Goal: Ask a question

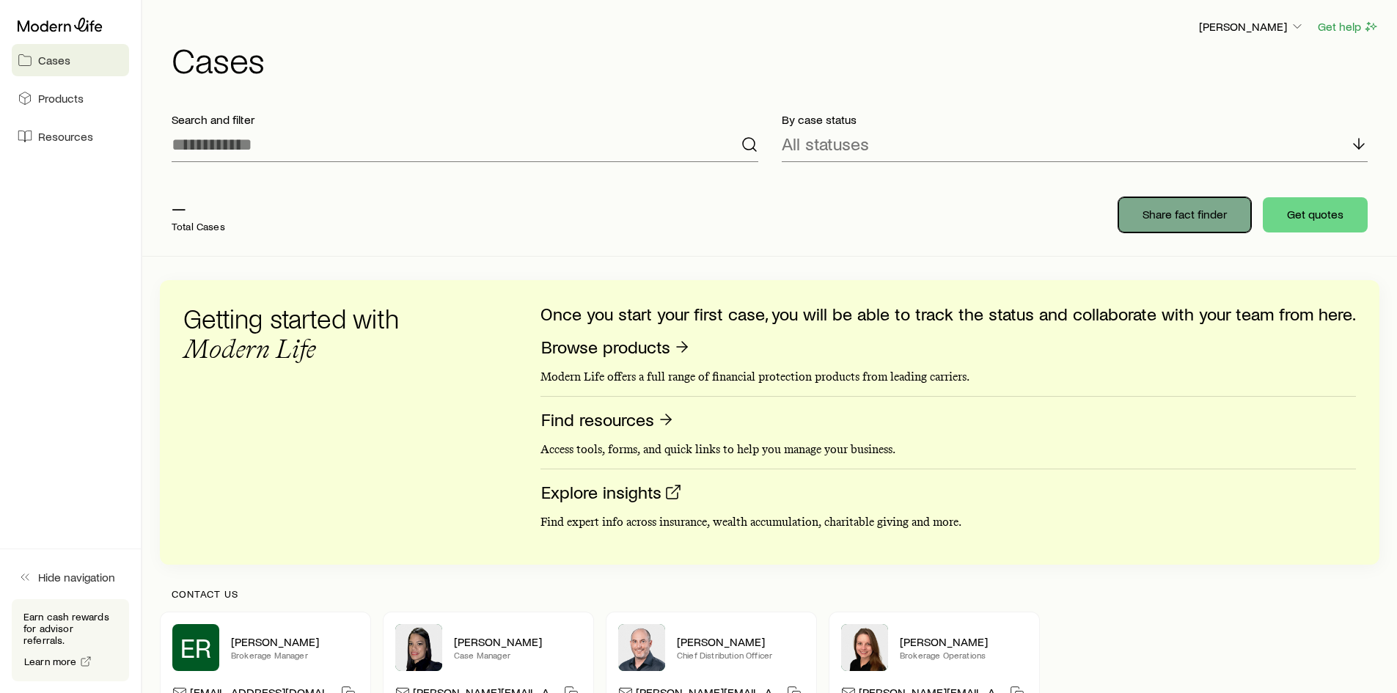
click at [1171, 221] on p "Share fact finder" at bounding box center [1185, 214] width 84 height 15
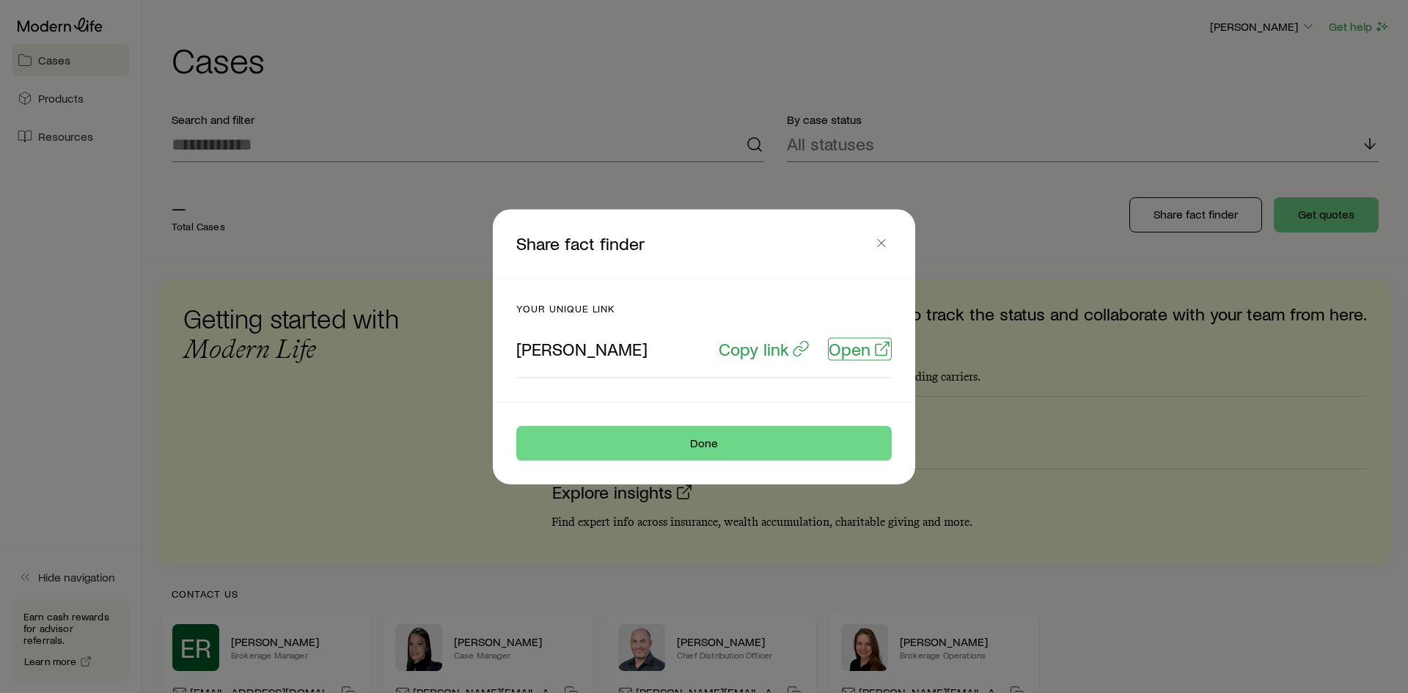
click at [868, 355] on p "Open" at bounding box center [850, 348] width 42 height 21
click at [881, 241] on icon "button" at bounding box center [881, 242] width 15 height 15
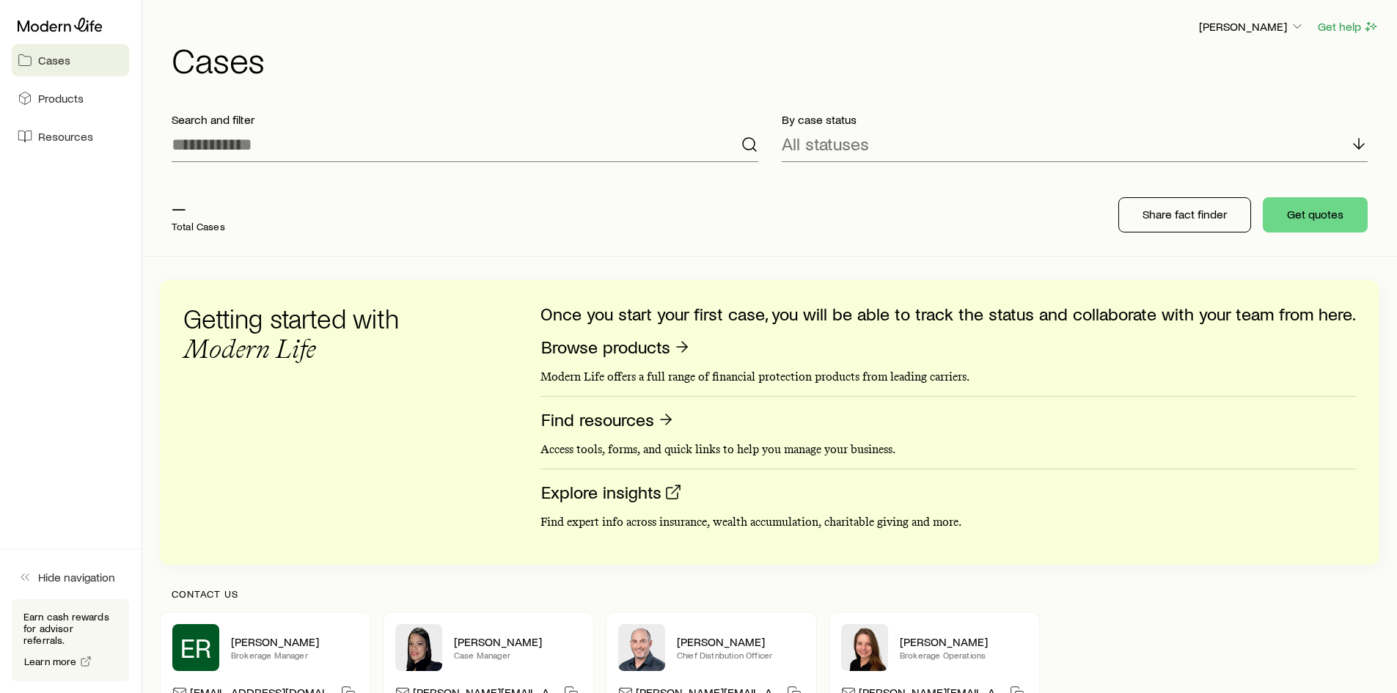
click at [790, 235] on div "— Total Cases Share fact finder Get quotes" at bounding box center [769, 215] width 1219 height 82
click at [755, 237] on div "— Total Cases Share fact finder Get quotes" at bounding box center [769, 215] width 1219 height 82
click at [1334, 27] on button "Get help" at bounding box center [1348, 26] width 62 height 17
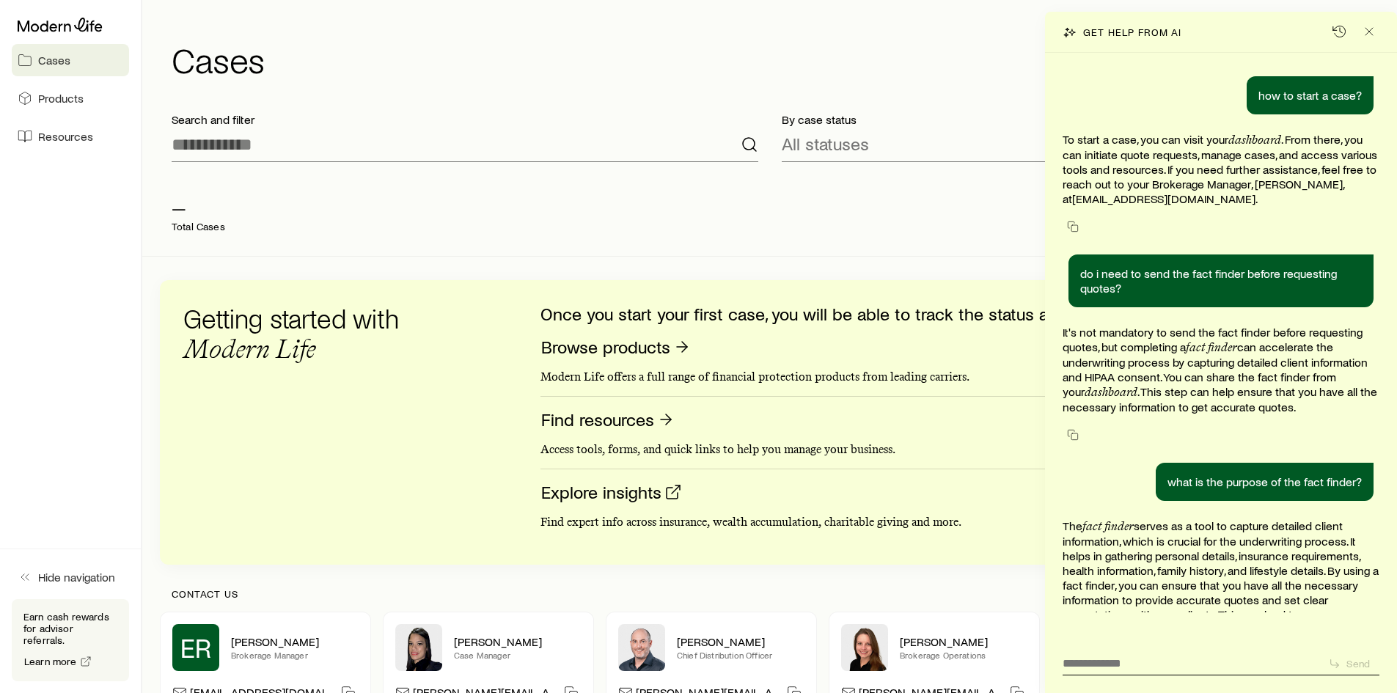
scroll to position [100, 0]
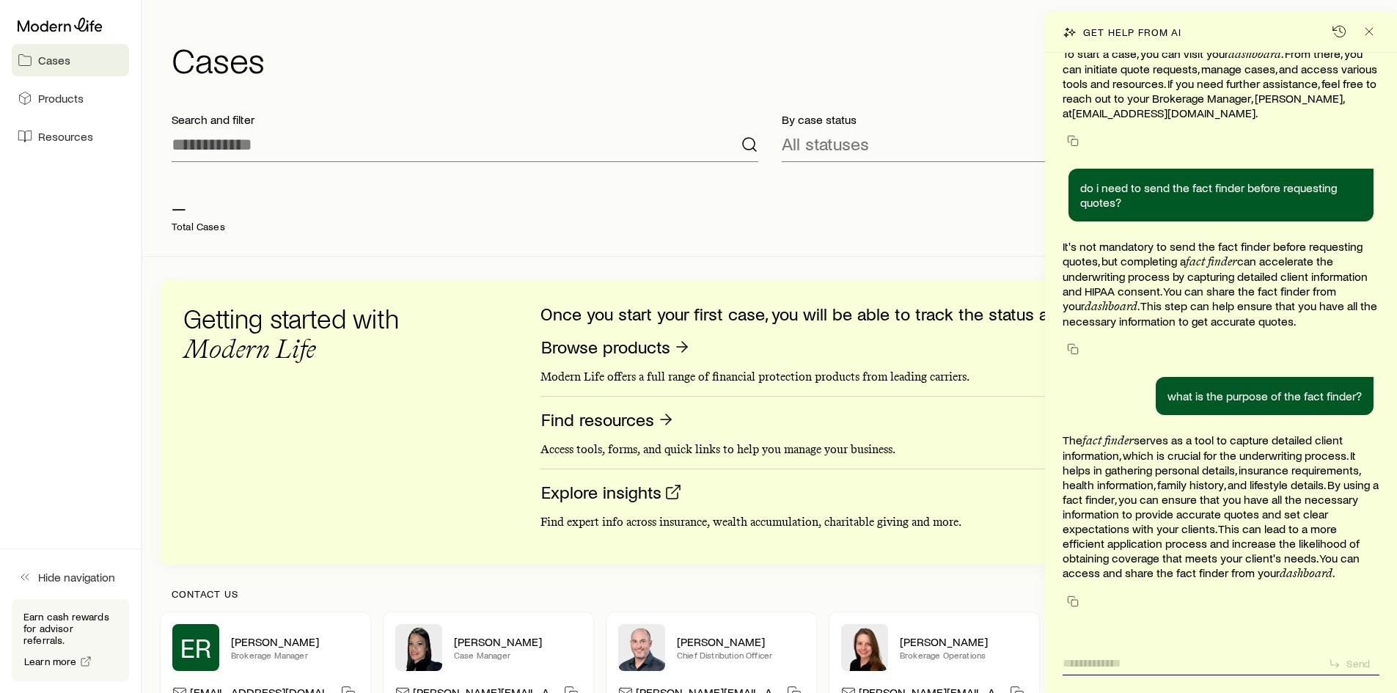
click at [1159, 653] on textarea at bounding box center [1190, 659] width 254 height 23
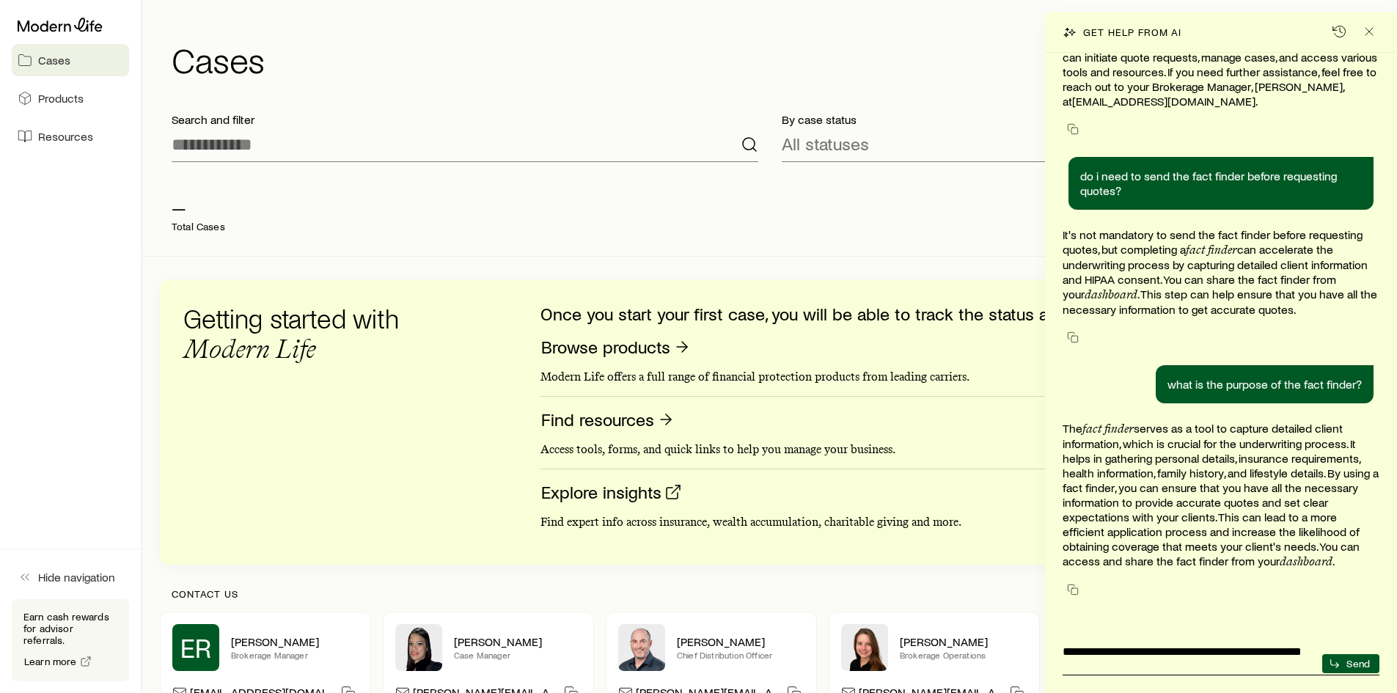
type textarea "**********"
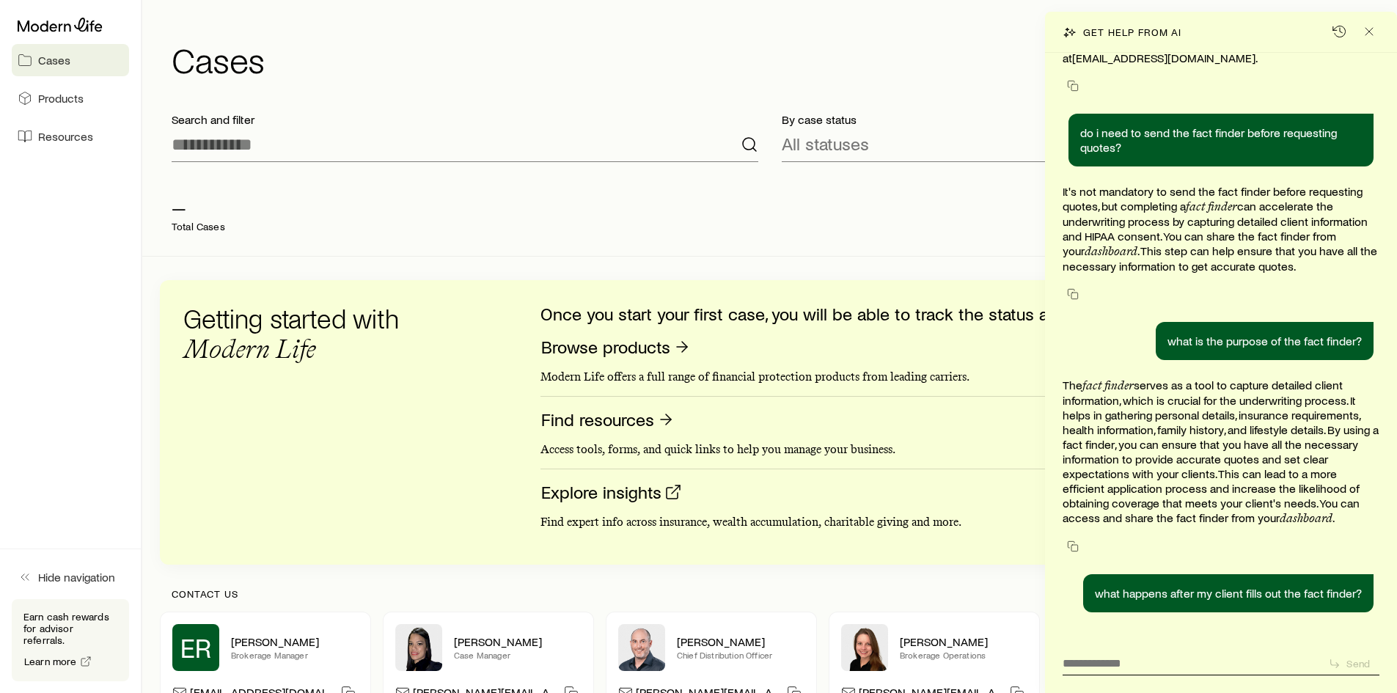
scroll to position [188, 0]
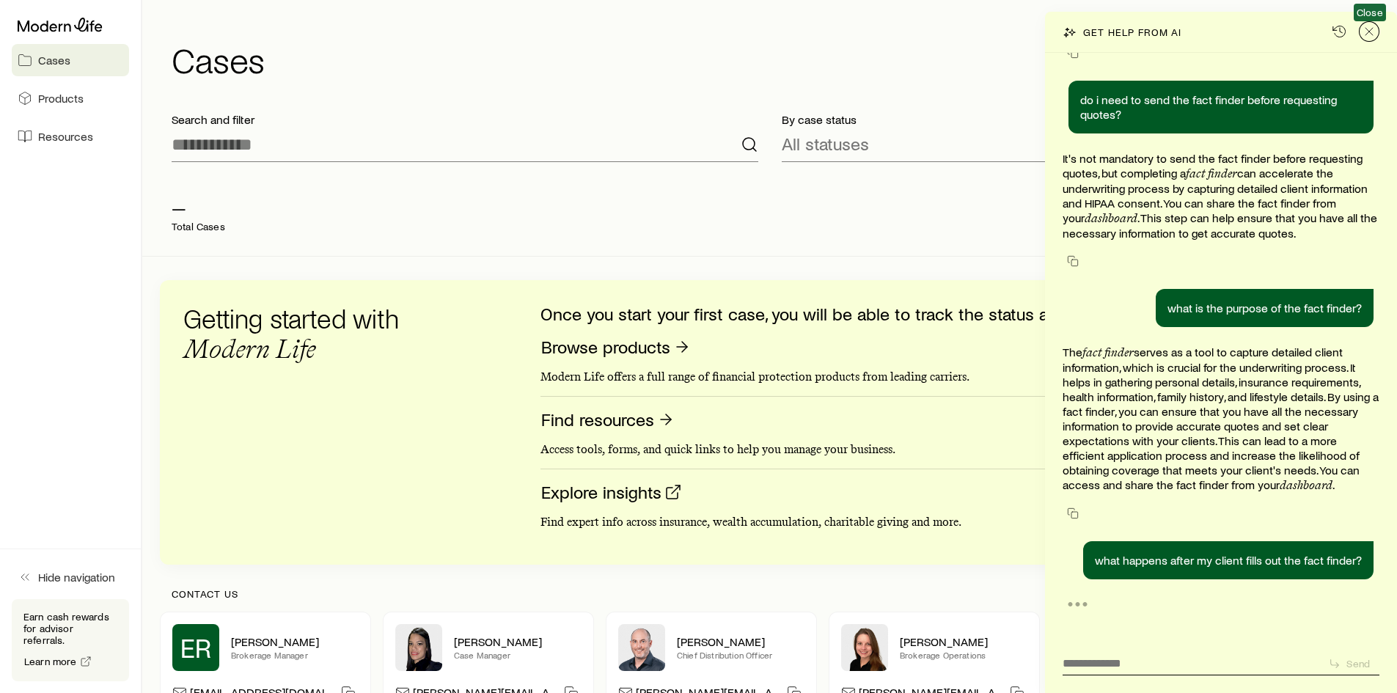
click at [1373, 33] on icon "Close" at bounding box center [1369, 31] width 15 height 15
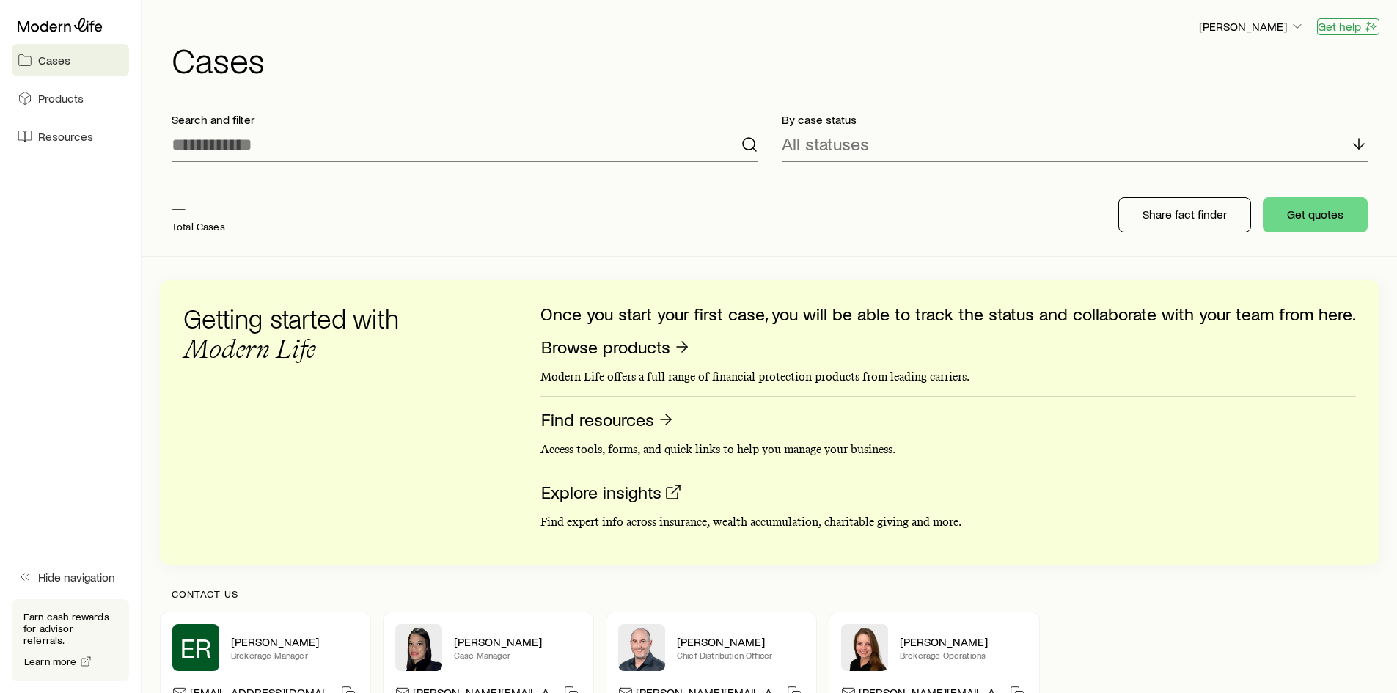
click at [1328, 23] on button "Get help" at bounding box center [1348, 26] width 62 height 17
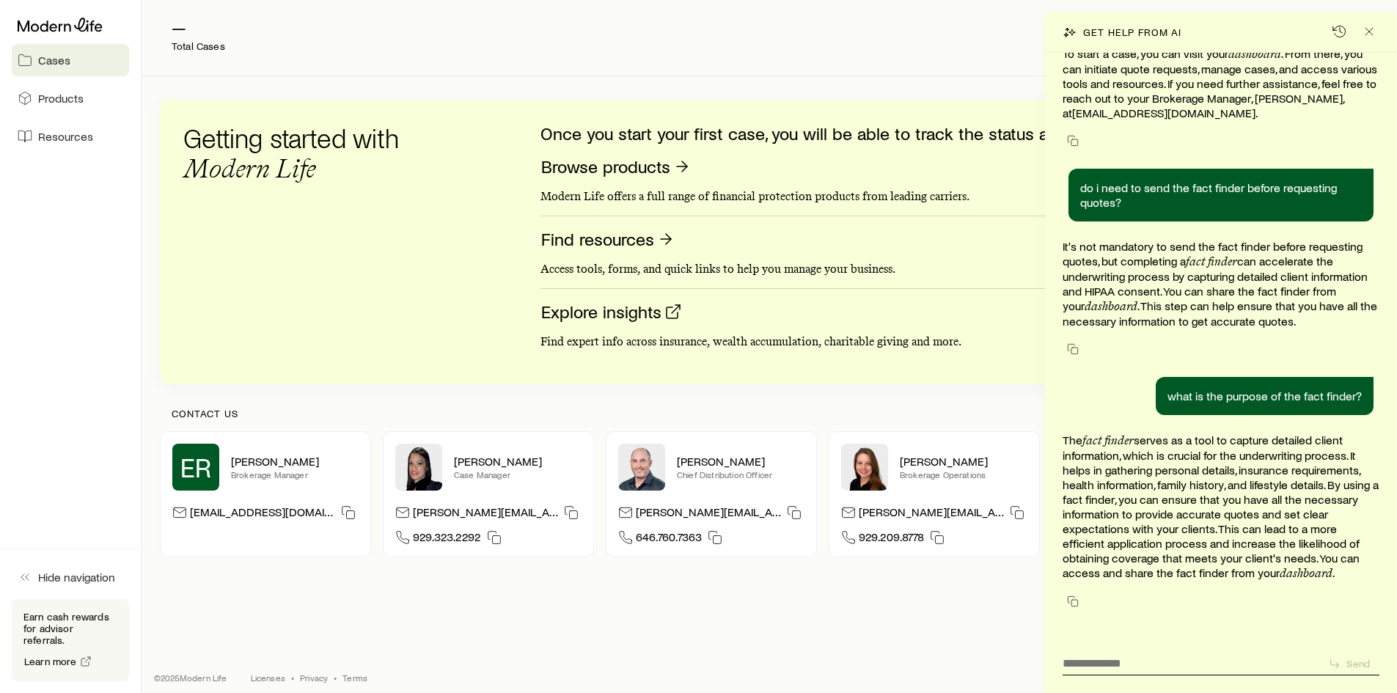
scroll to position [191, 0]
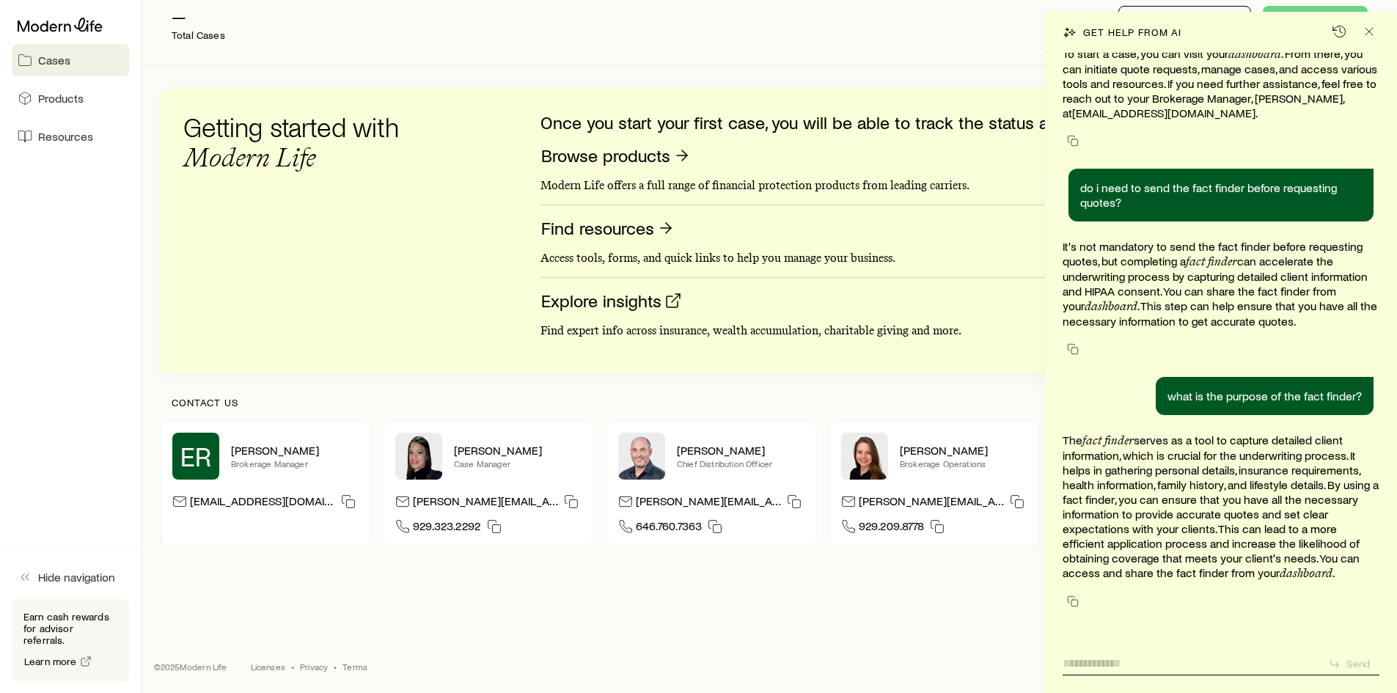
click at [1132, 661] on textarea at bounding box center [1190, 659] width 254 height 23
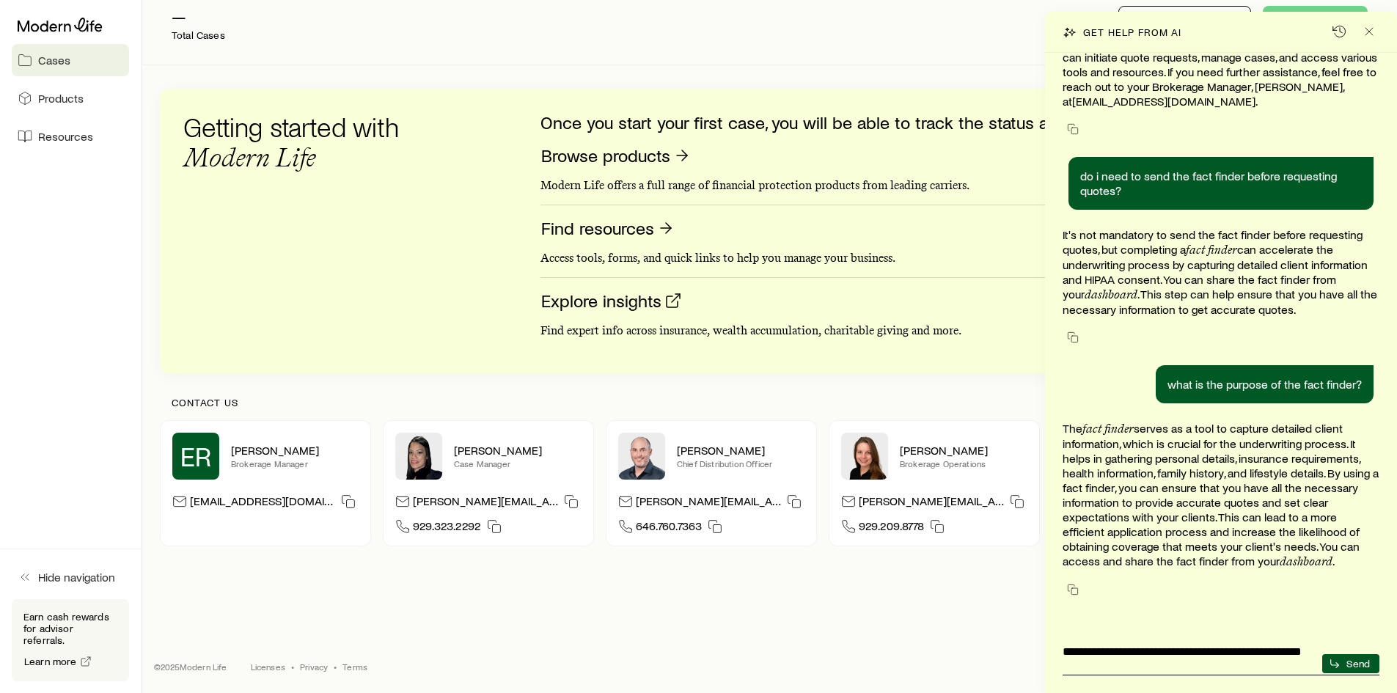
type textarea "**********"
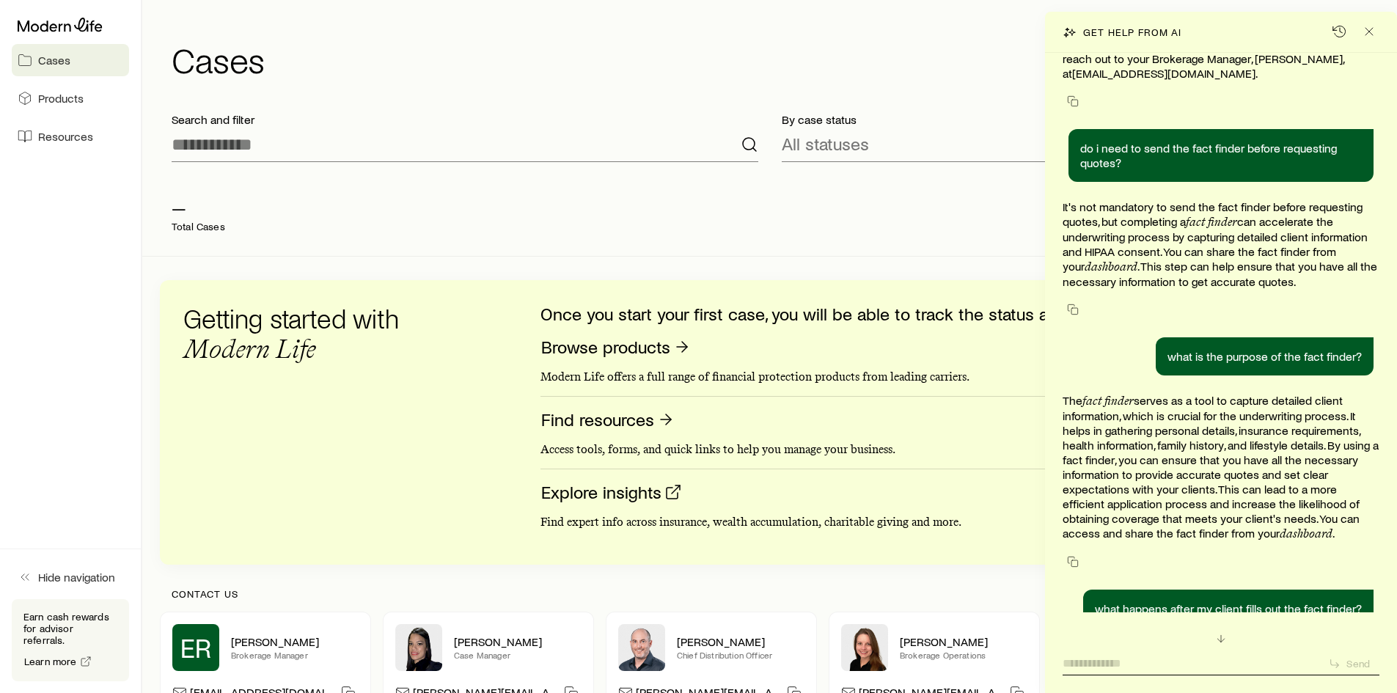
scroll to position [188, 0]
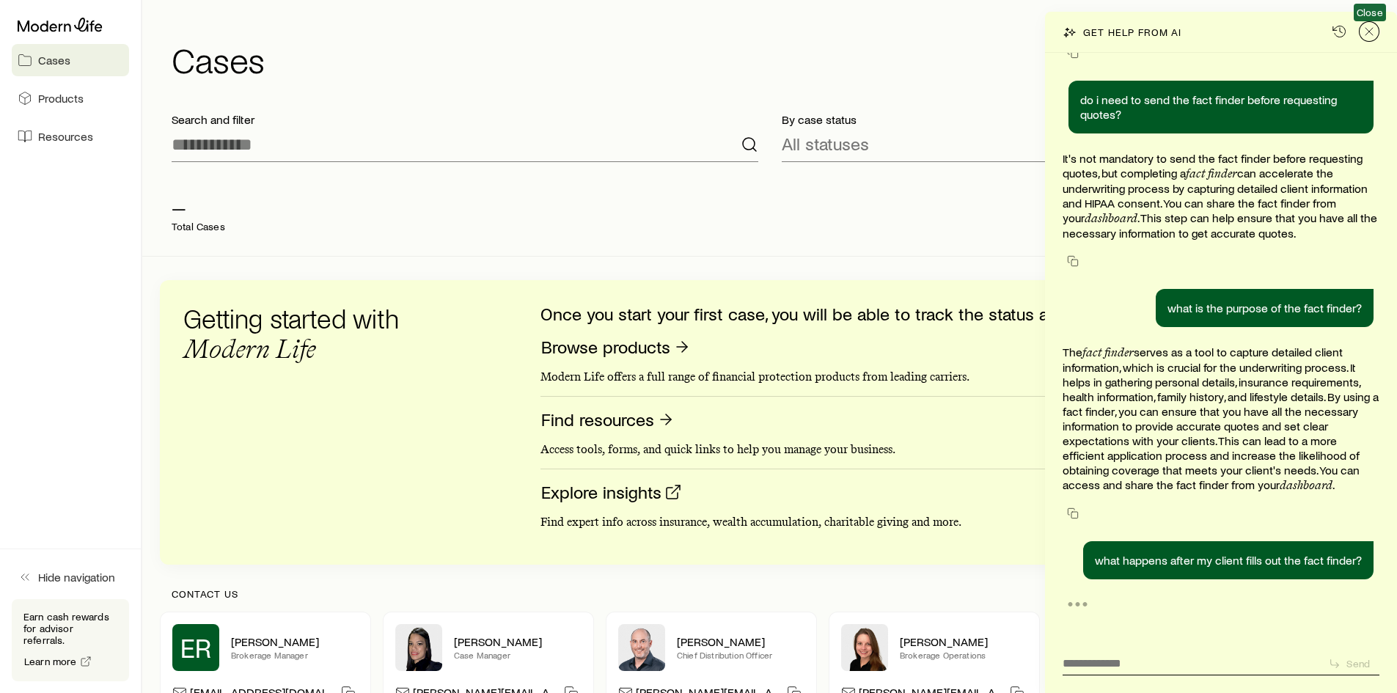
click at [1365, 27] on icon "Close" at bounding box center [1369, 31] width 15 height 15
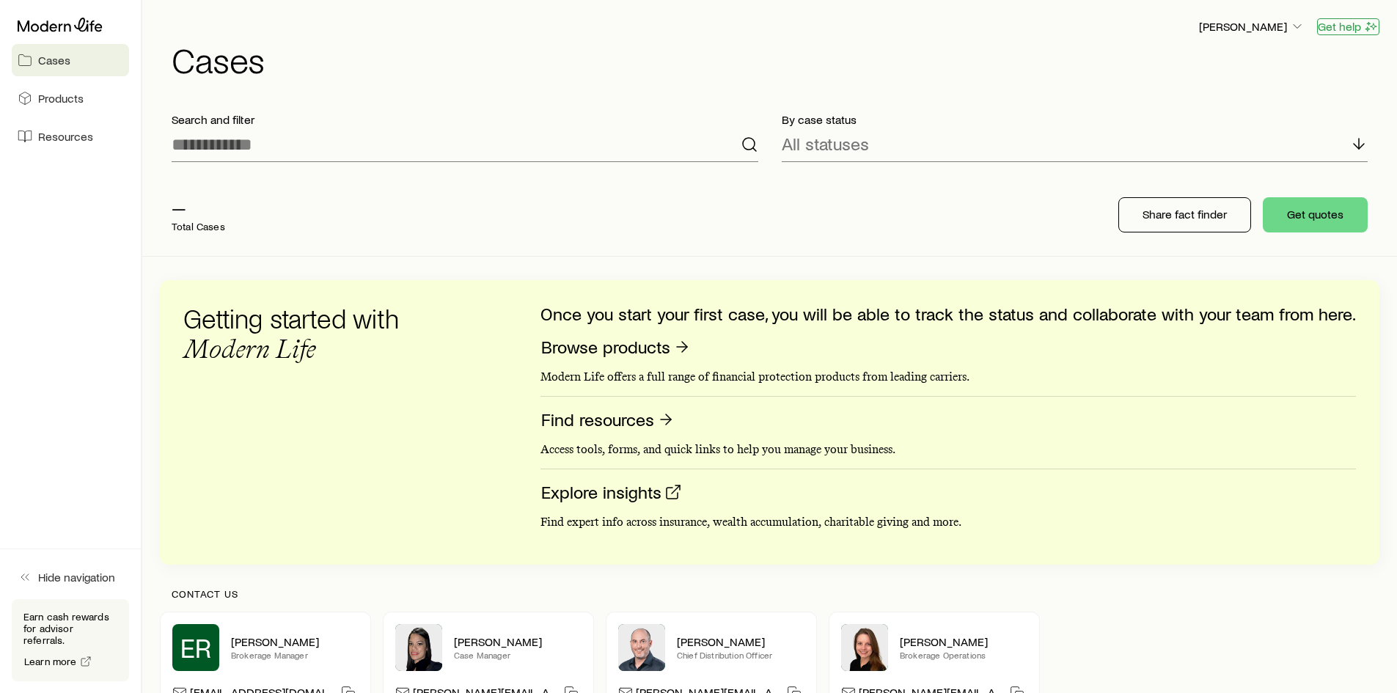
click at [1359, 29] on button "Get help" at bounding box center [1348, 26] width 62 height 17
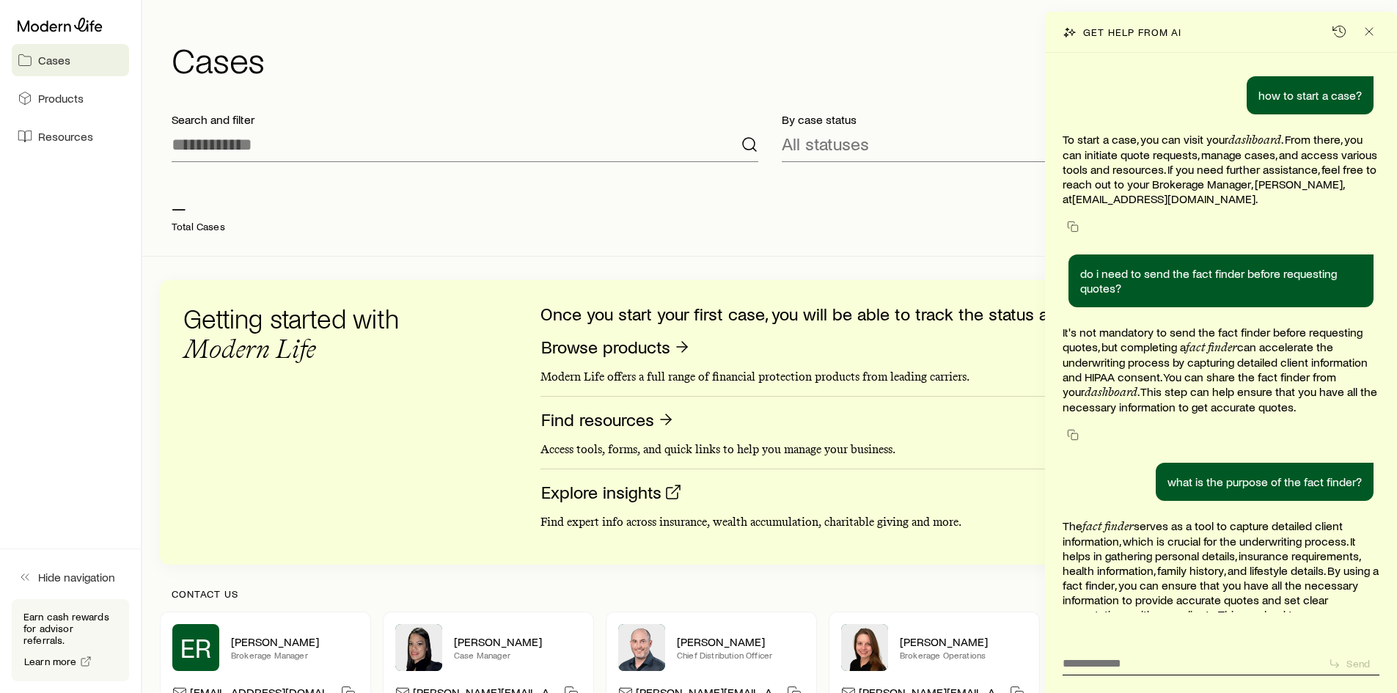
scroll to position [100, 0]
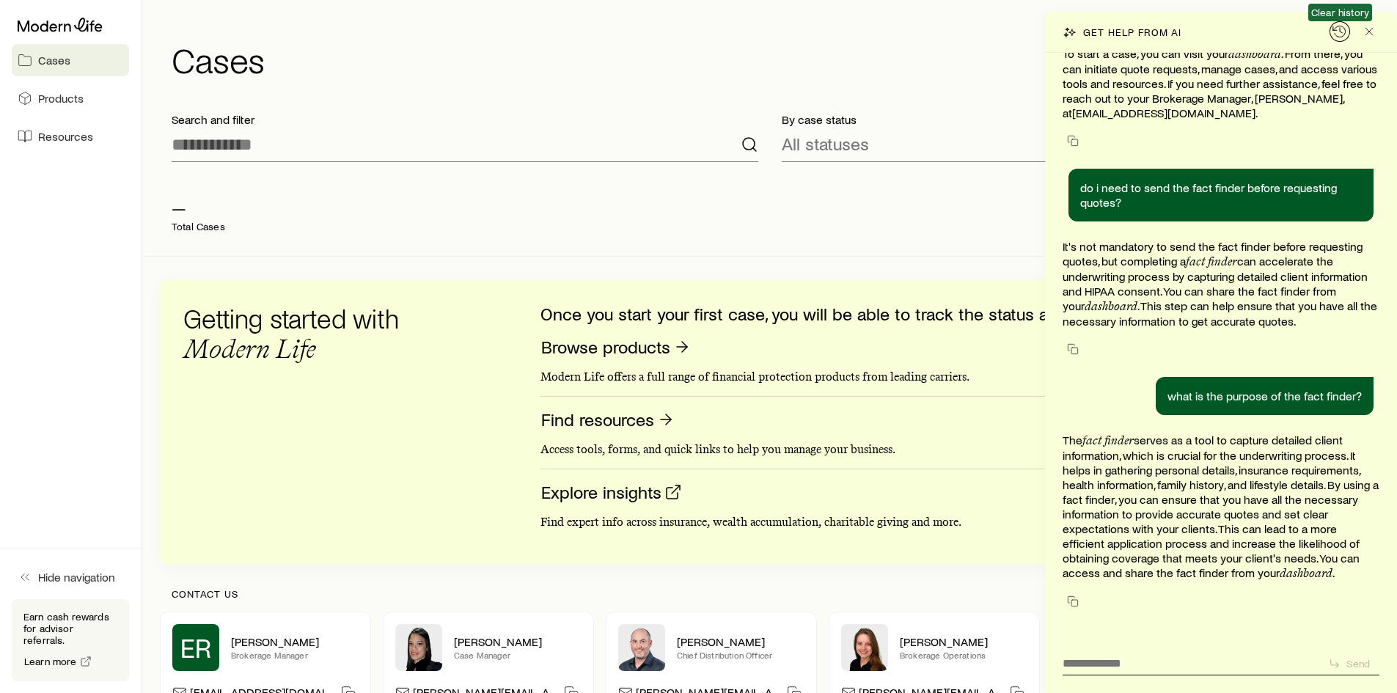
click at [1335, 34] on icon "button" at bounding box center [1339, 31] width 12 height 11
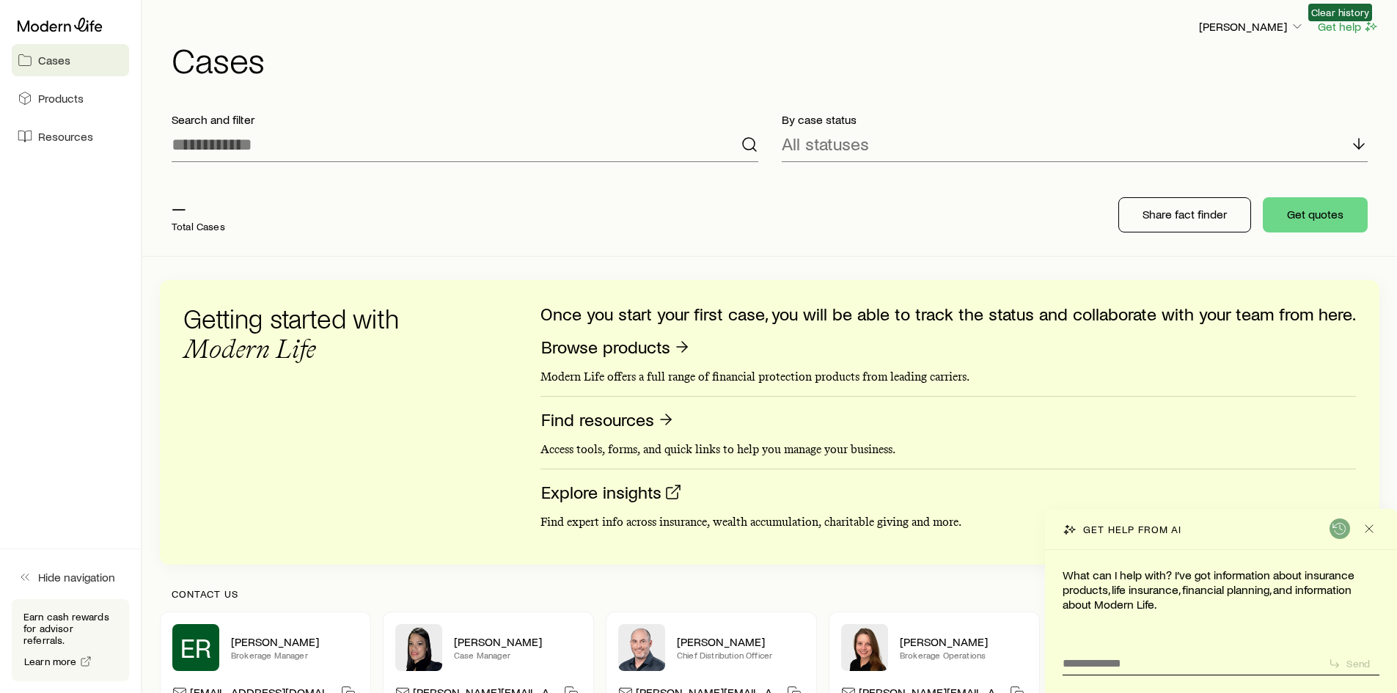
scroll to position [0, 0]
click at [1324, 25] on button "Get help" at bounding box center [1348, 26] width 62 height 17
click at [1181, 659] on textarea at bounding box center [1190, 659] width 254 height 23
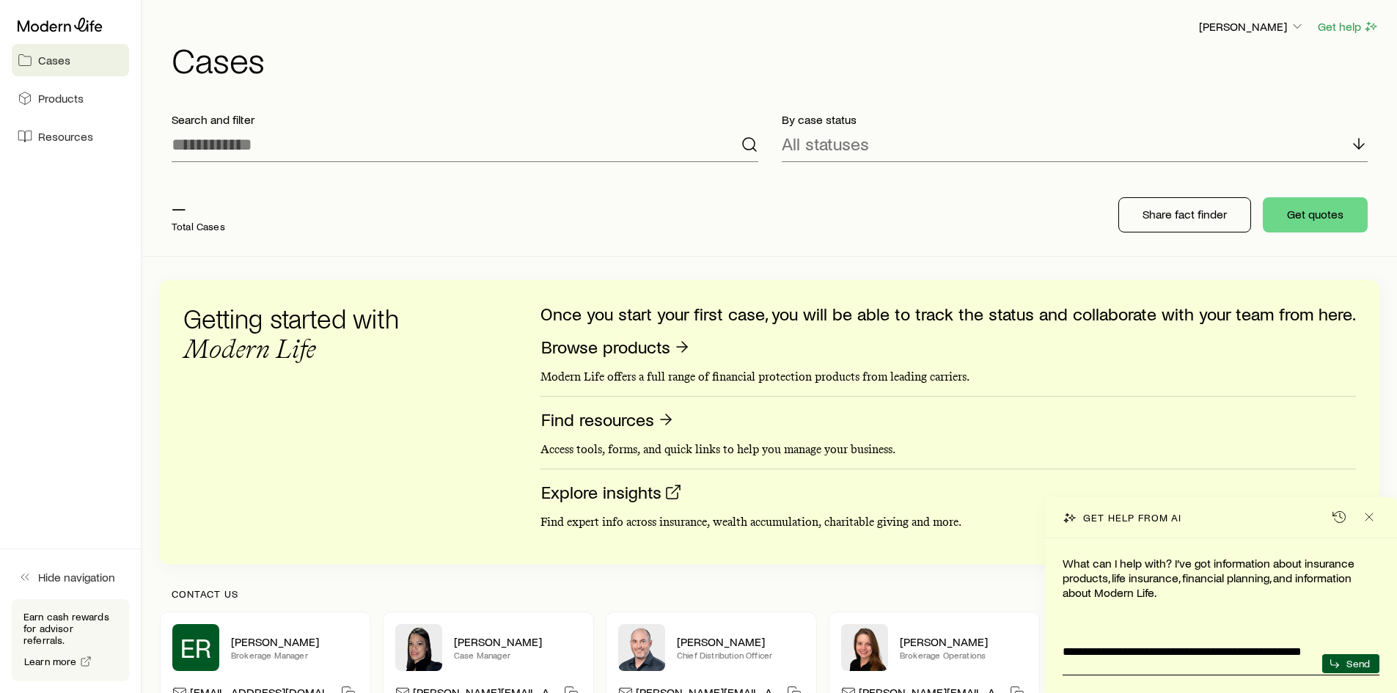
type textarea "**********"
